Goal: Navigation & Orientation: Go to known website

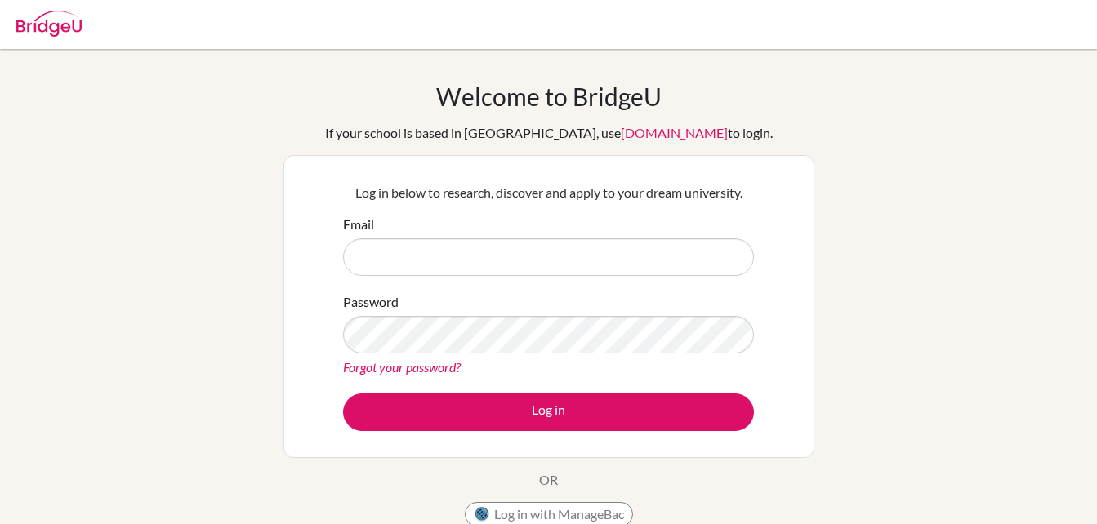
click at [2, 29] on div at bounding box center [548, 24] width 1097 height 49
click at [71, 36] on img at bounding box center [48, 24] width 65 height 26
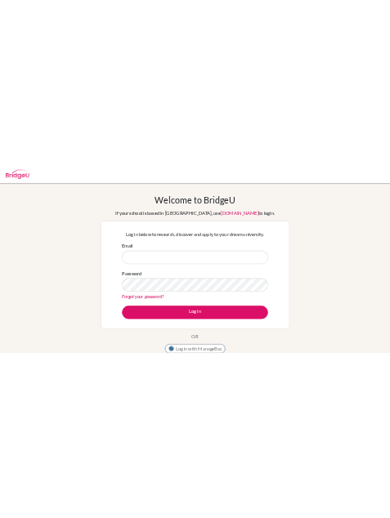
scroll to position [2, 0]
